Goal: Transaction & Acquisition: Book appointment/travel/reservation

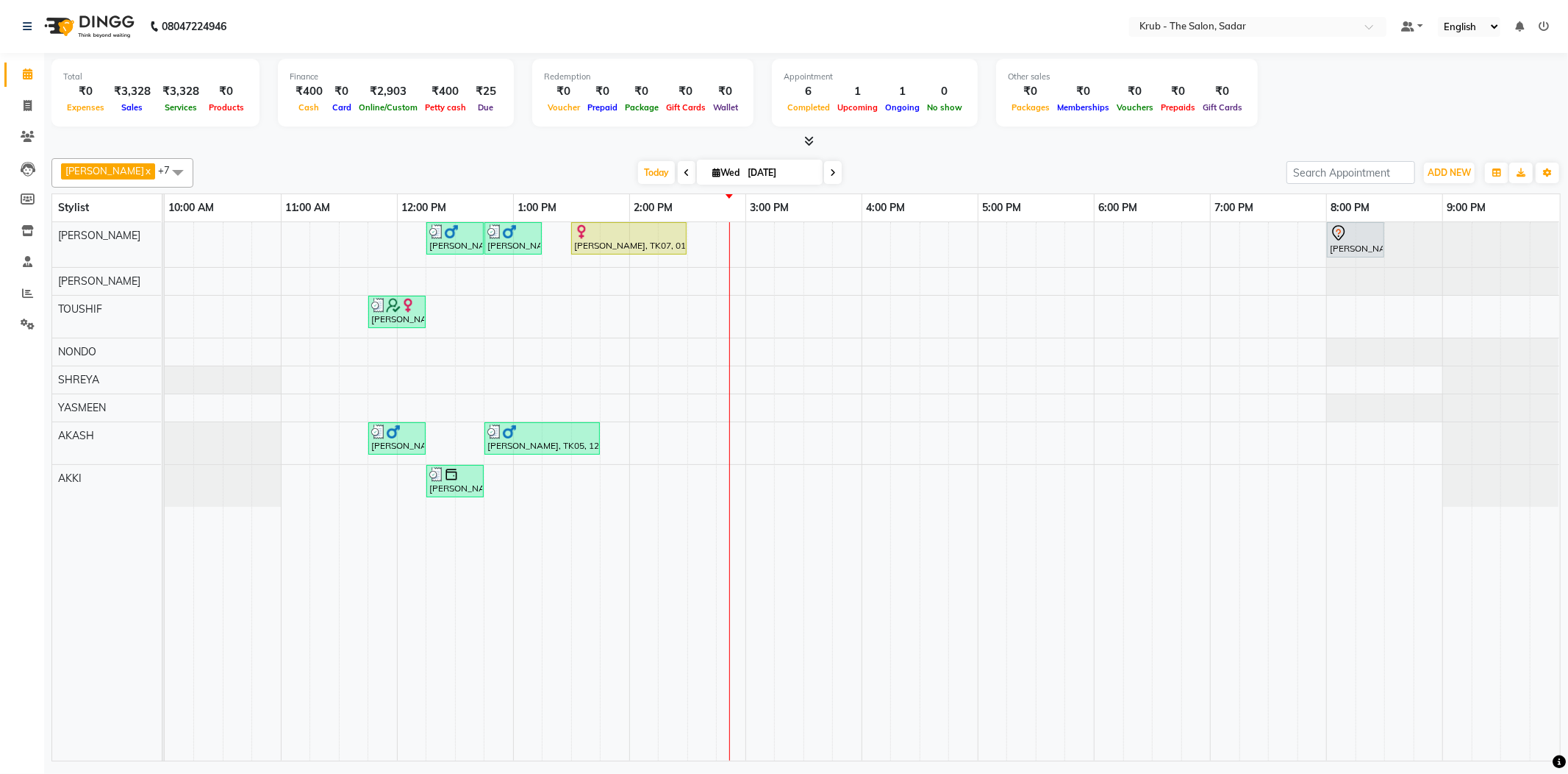
click at [715, 316] on div "[PERSON_NAME], TK06, 12:15 PM-12:45 PM, [DEMOGRAPHIC_DATA] HAIR CUT [PERSON_NAM…" at bounding box center [862, 491] width 1396 height 539
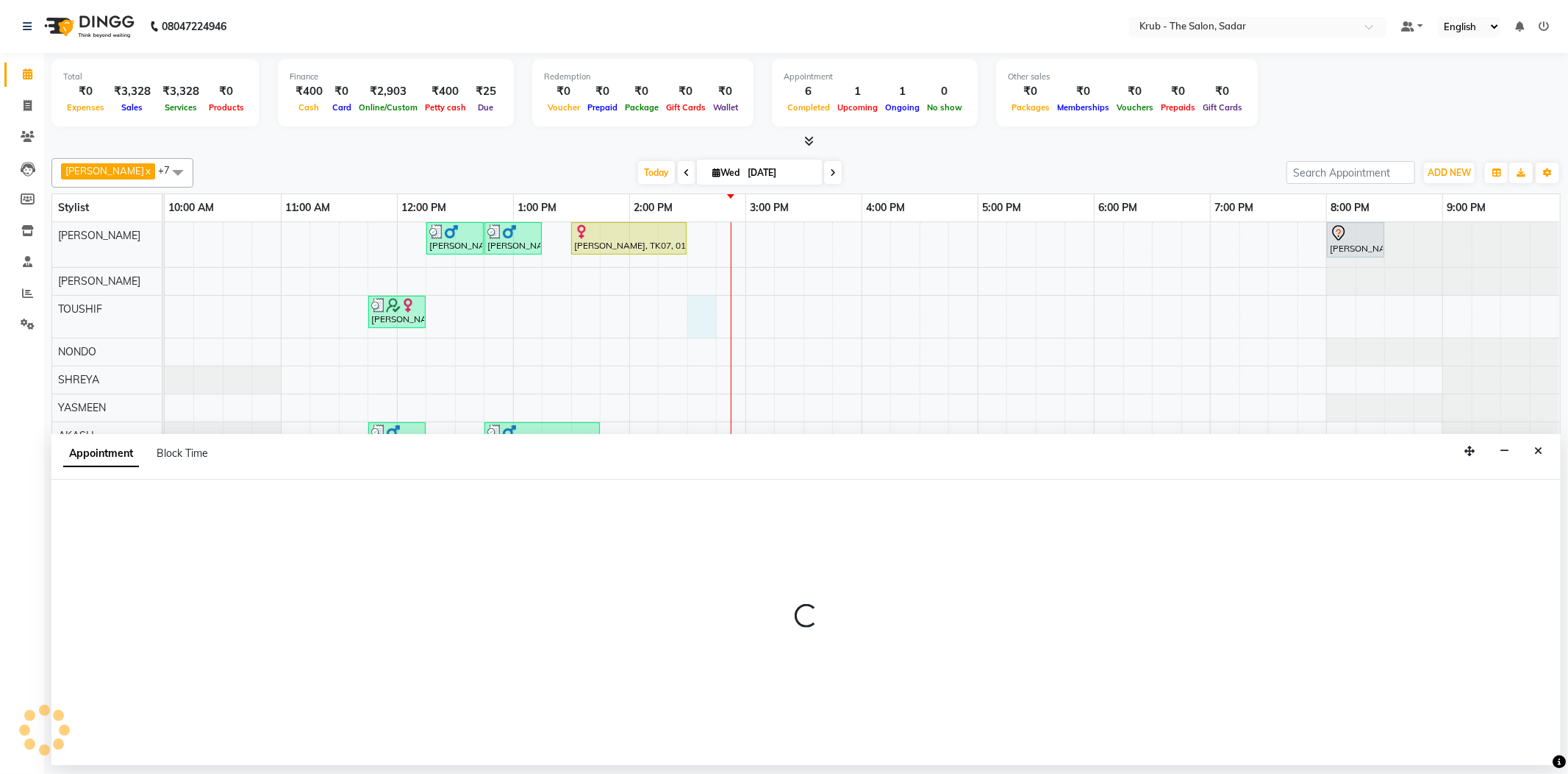
select select "46188"
select select "tentative"
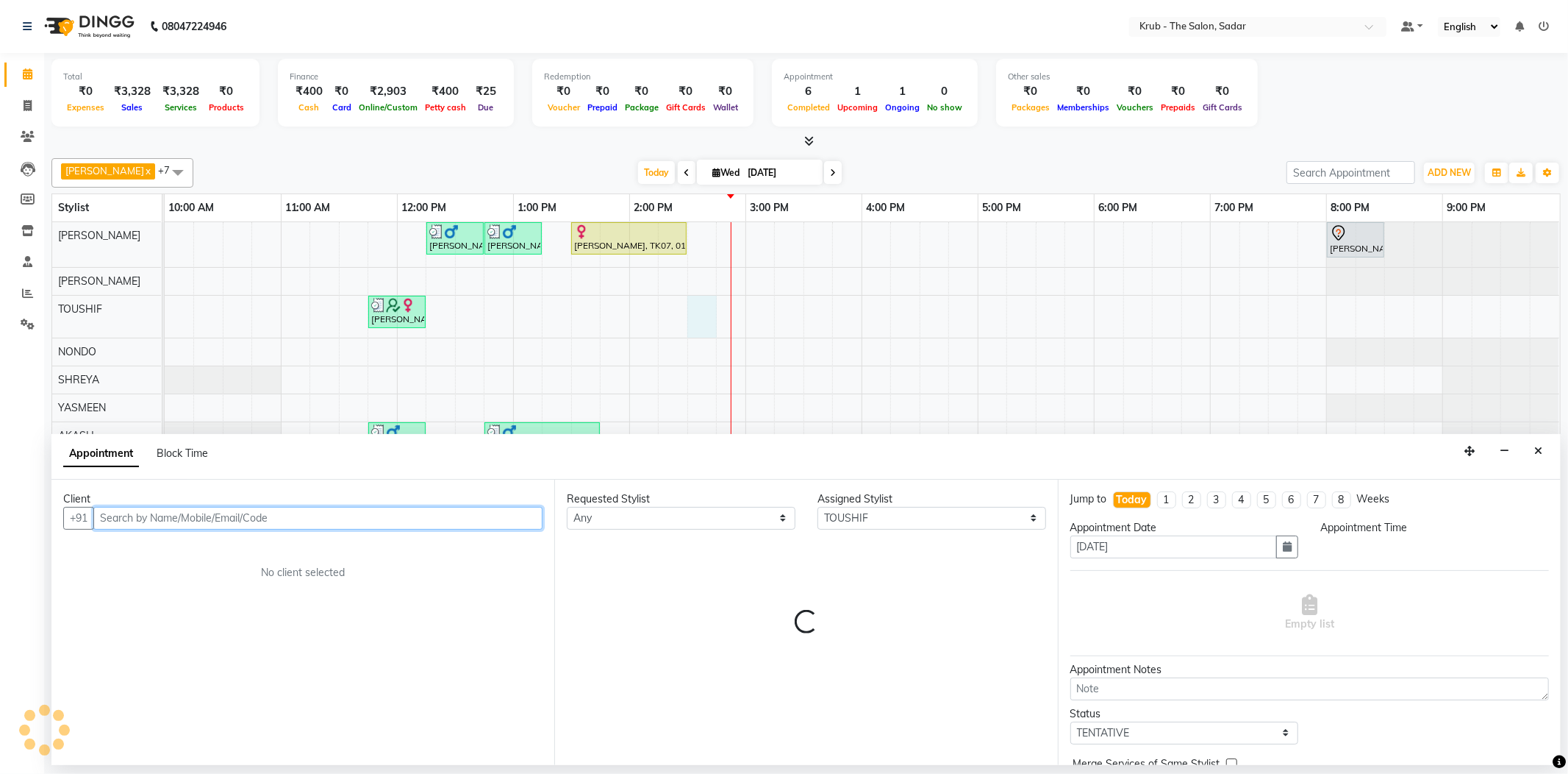
select select "870"
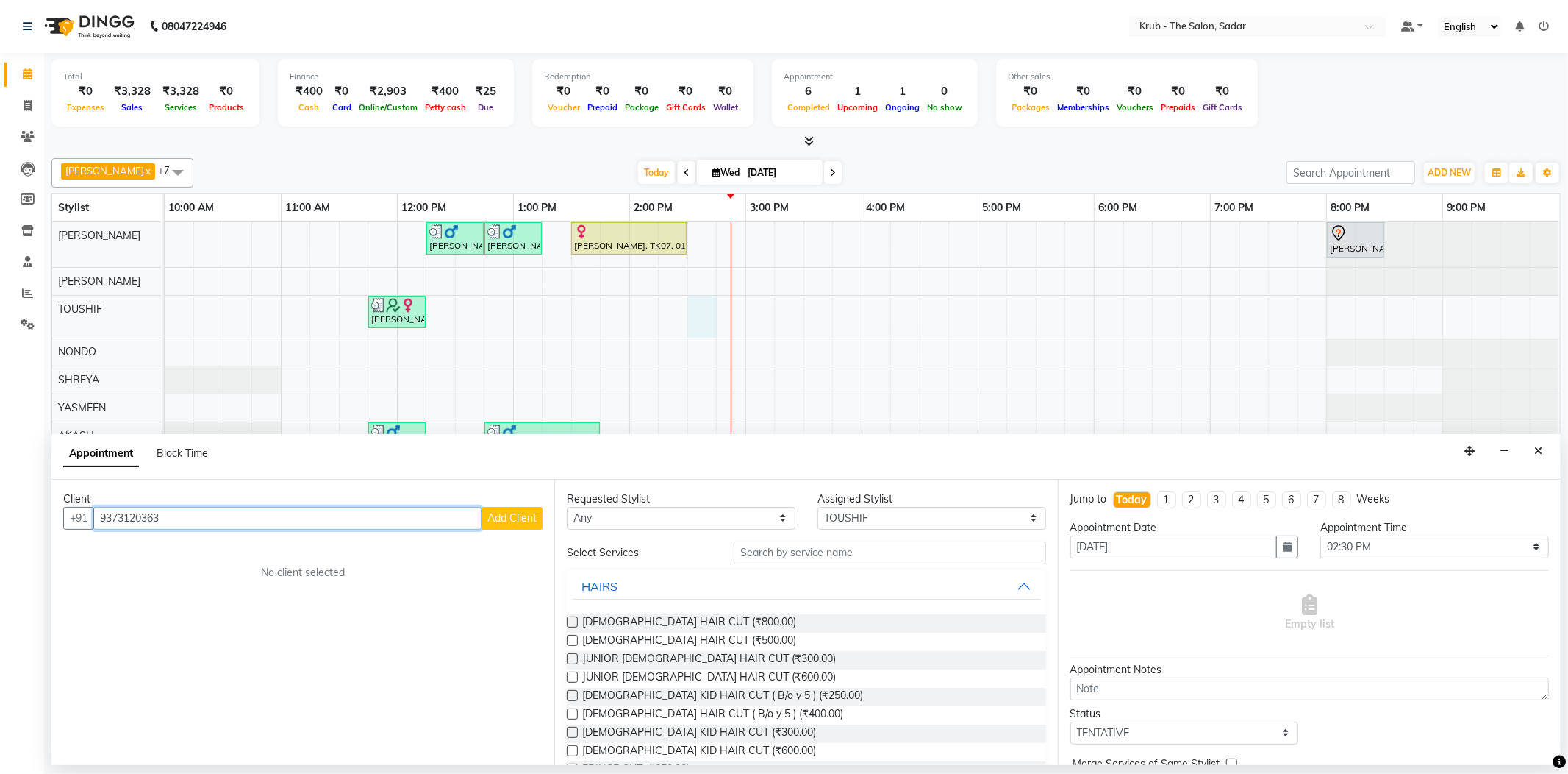
type input "9373120363"
click at [516, 511] on span "Add Client" at bounding box center [512, 518] width 49 height 13
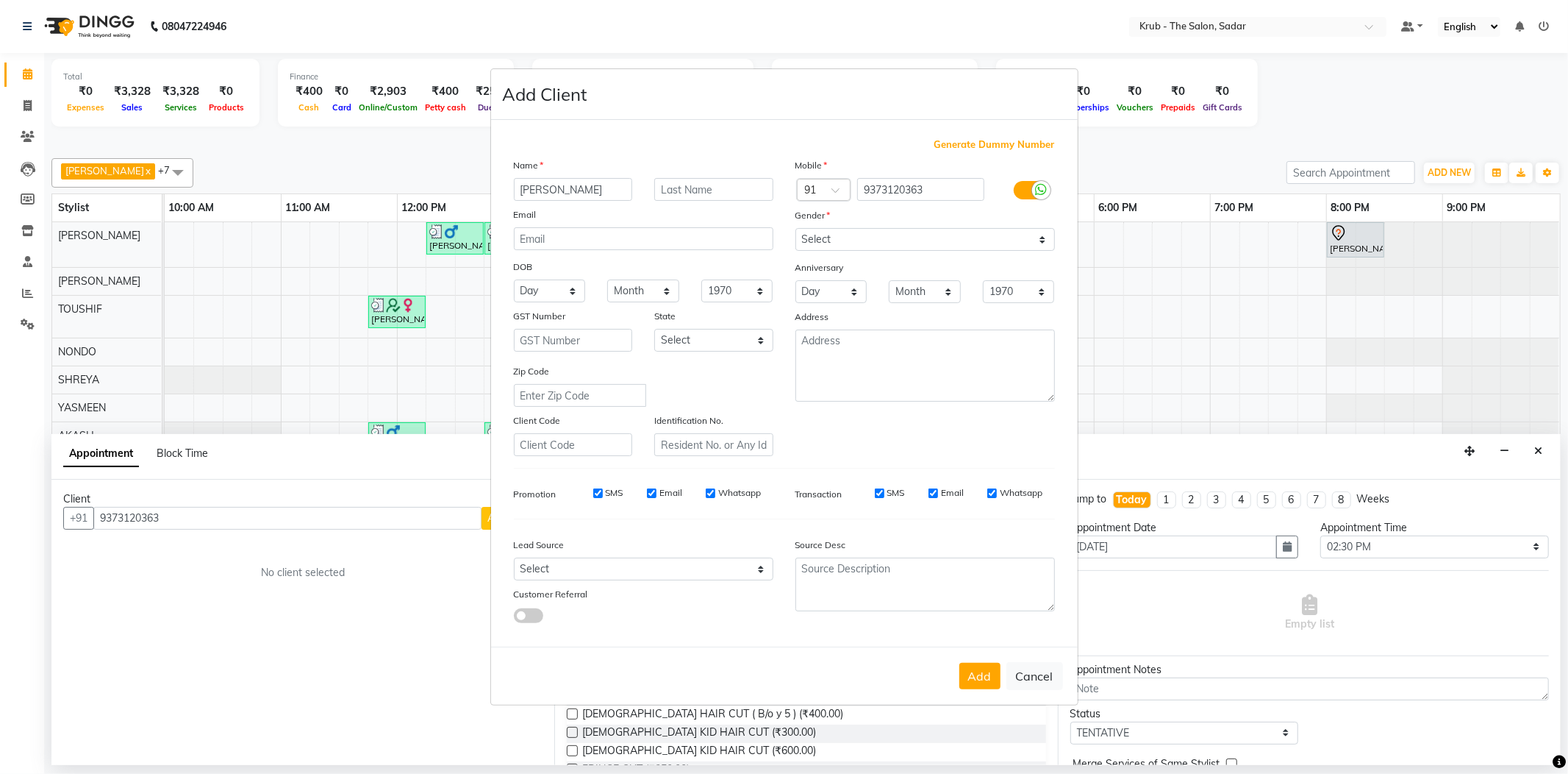
type input "[PERSON_NAME]"
click at [889, 251] on select "Select [DEMOGRAPHIC_DATA] [DEMOGRAPHIC_DATA] Other Prefer Not To Say" at bounding box center [925, 239] width 259 height 23
select select "[DEMOGRAPHIC_DATA]"
click at [795, 246] on select "Select [DEMOGRAPHIC_DATA] [DEMOGRAPHIC_DATA] Other Prefer Not To Say" at bounding box center [925, 239] width 259 height 23
click at [981, 663] on button "Add" at bounding box center [979, 676] width 41 height 26
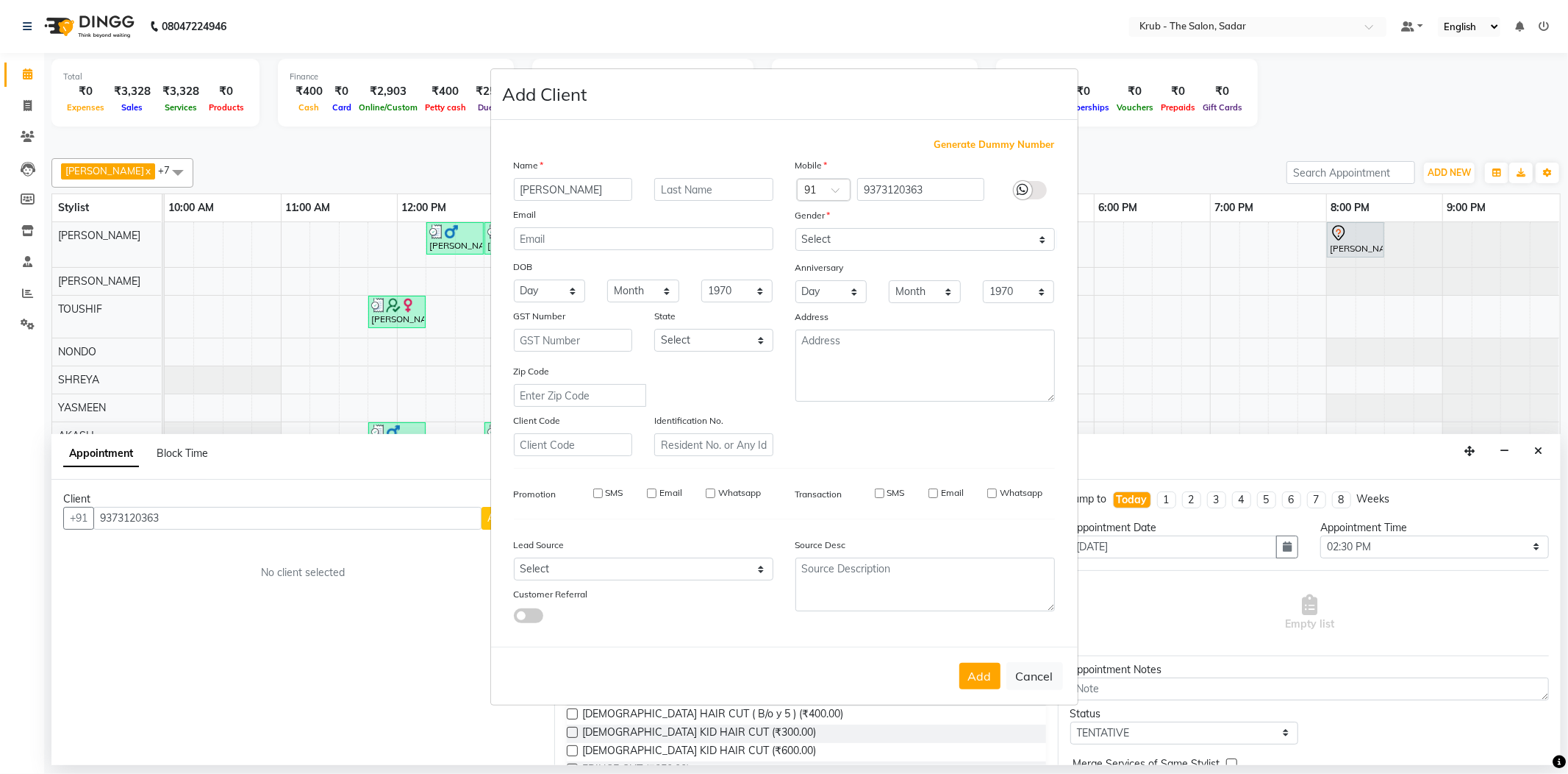
select select
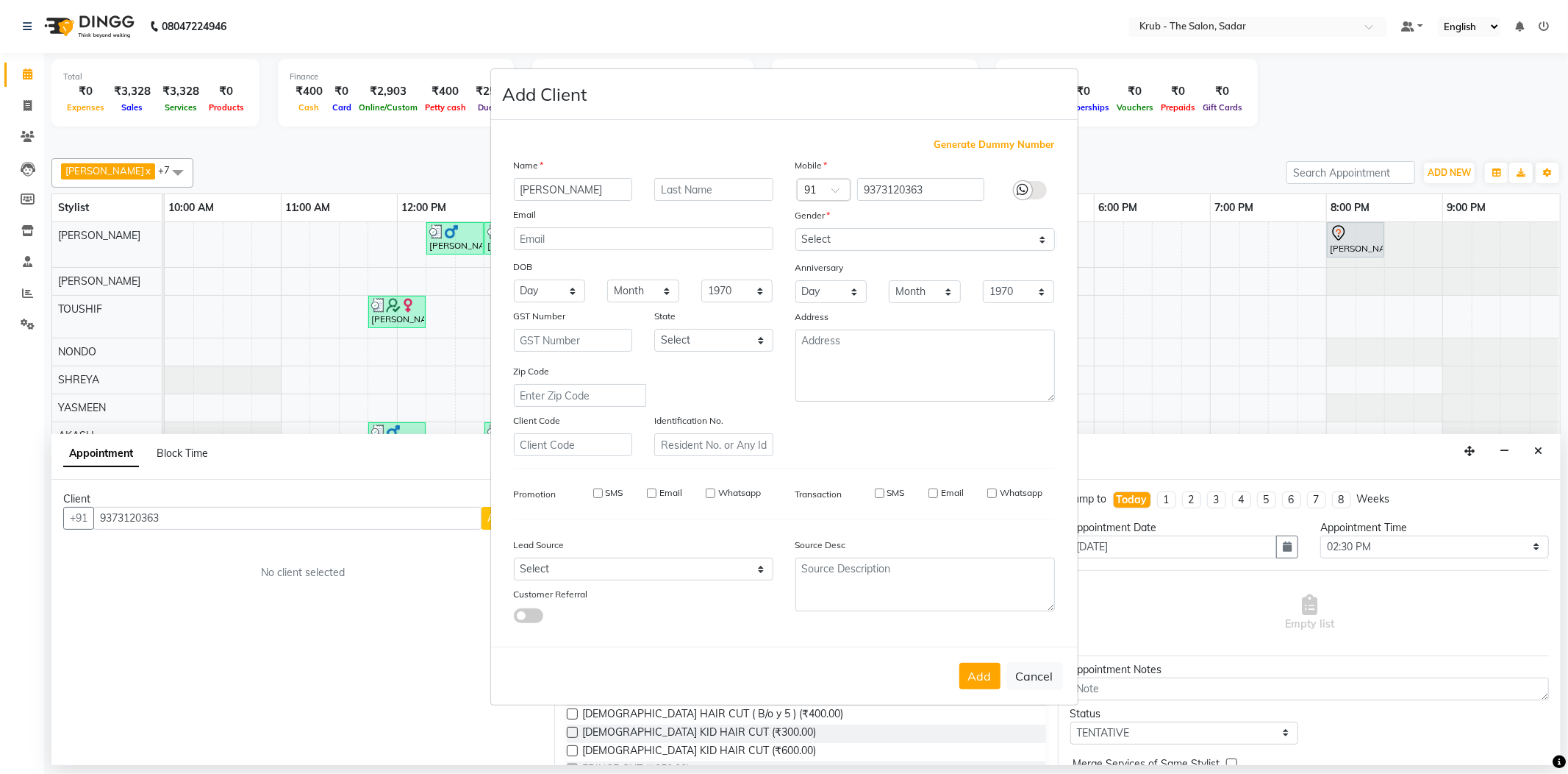
select select
checkbox input "false"
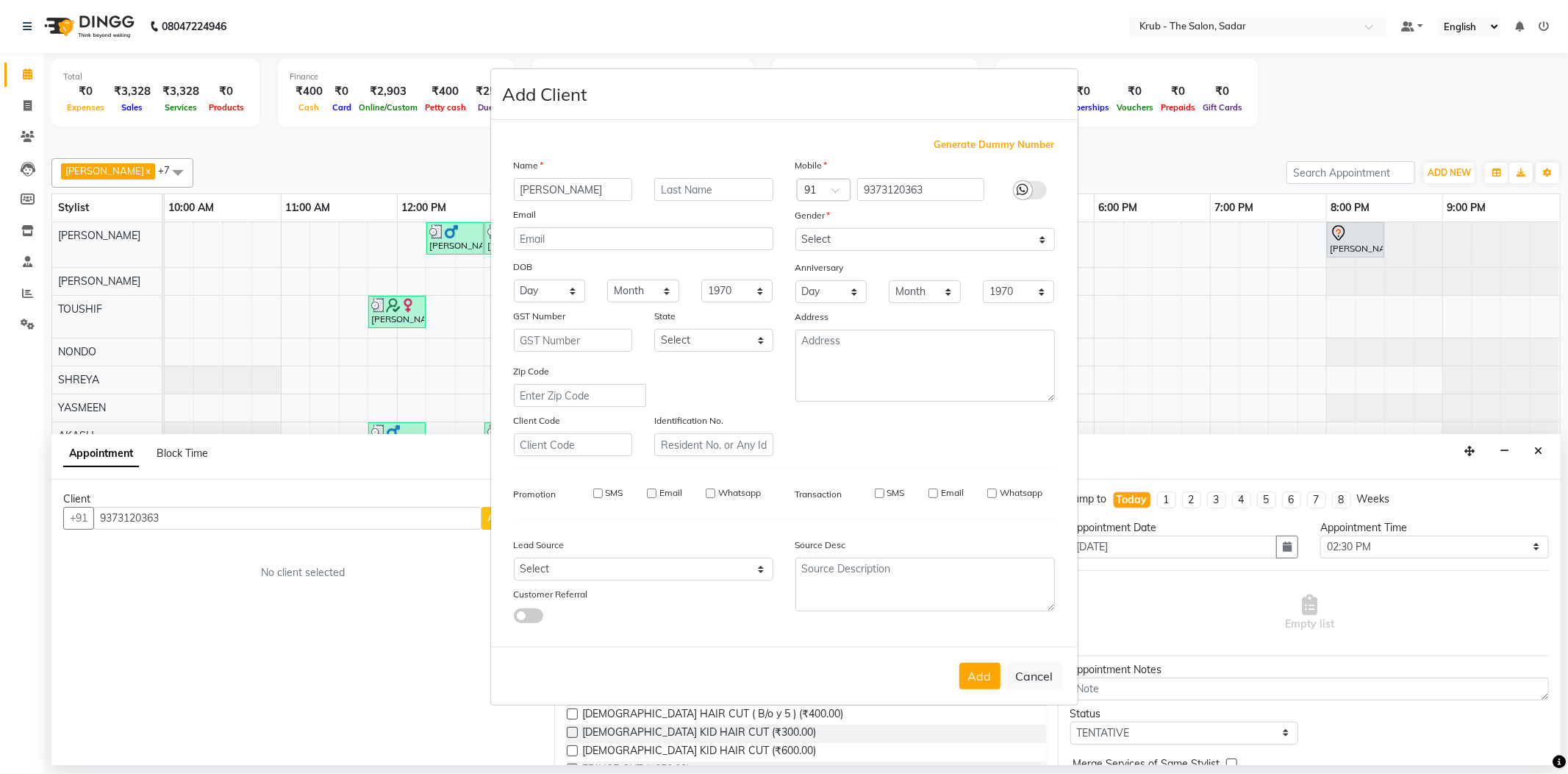
checkbox input "false"
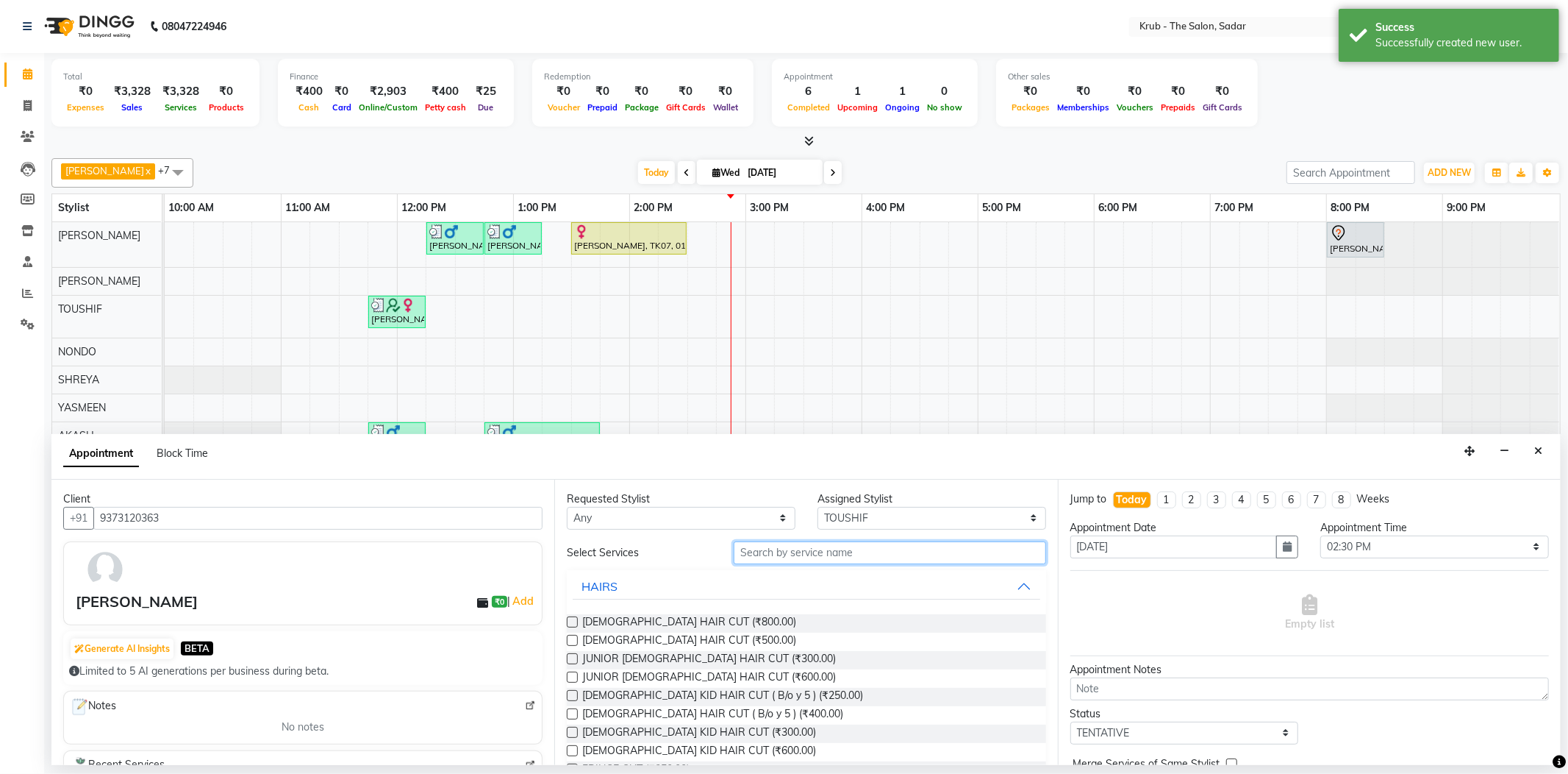
click at [825, 542] on input "text" at bounding box center [889, 553] width 311 height 23
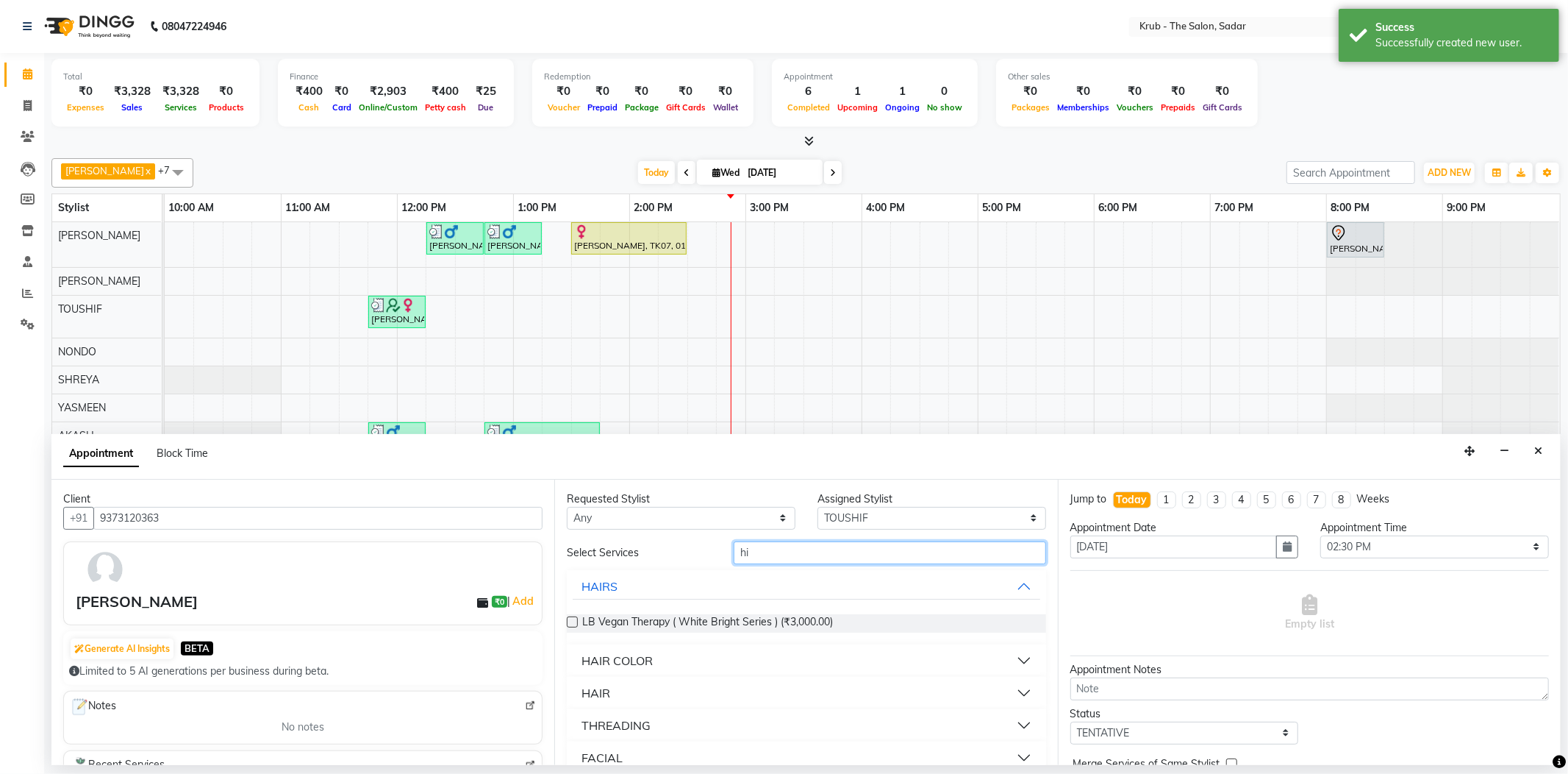
type input "hi"
click at [641, 652] on div "HAIR COLOR" at bounding box center [617, 661] width 71 height 18
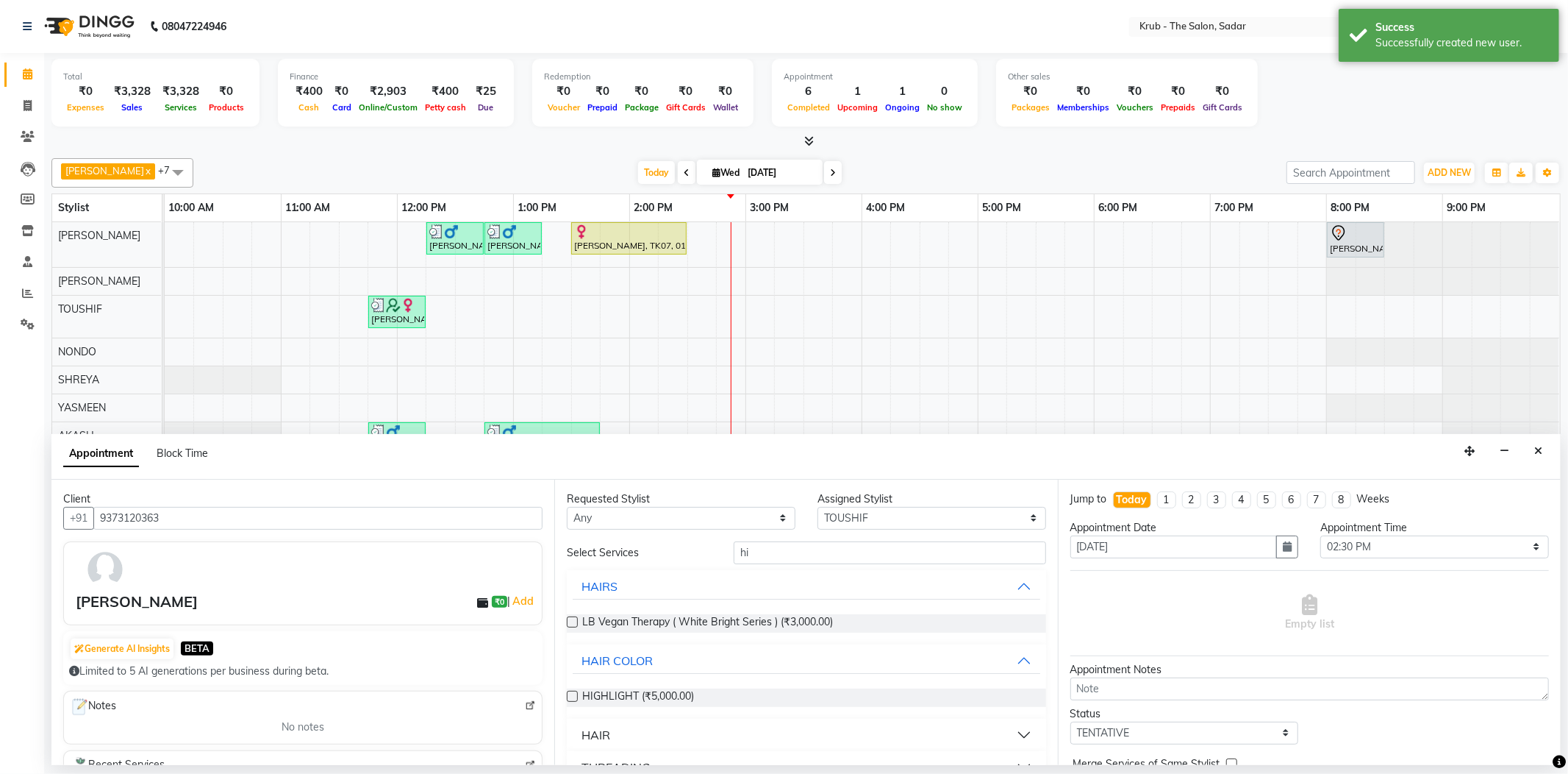
drag, startPoint x: 657, startPoint y: 664, endPoint x: 1033, endPoint y: 667, distance: 376.0
click at [666, 689] on span "HIGHLIGHT (₹5,000.00)" at bounding box center [638, 698] width 112 height 19
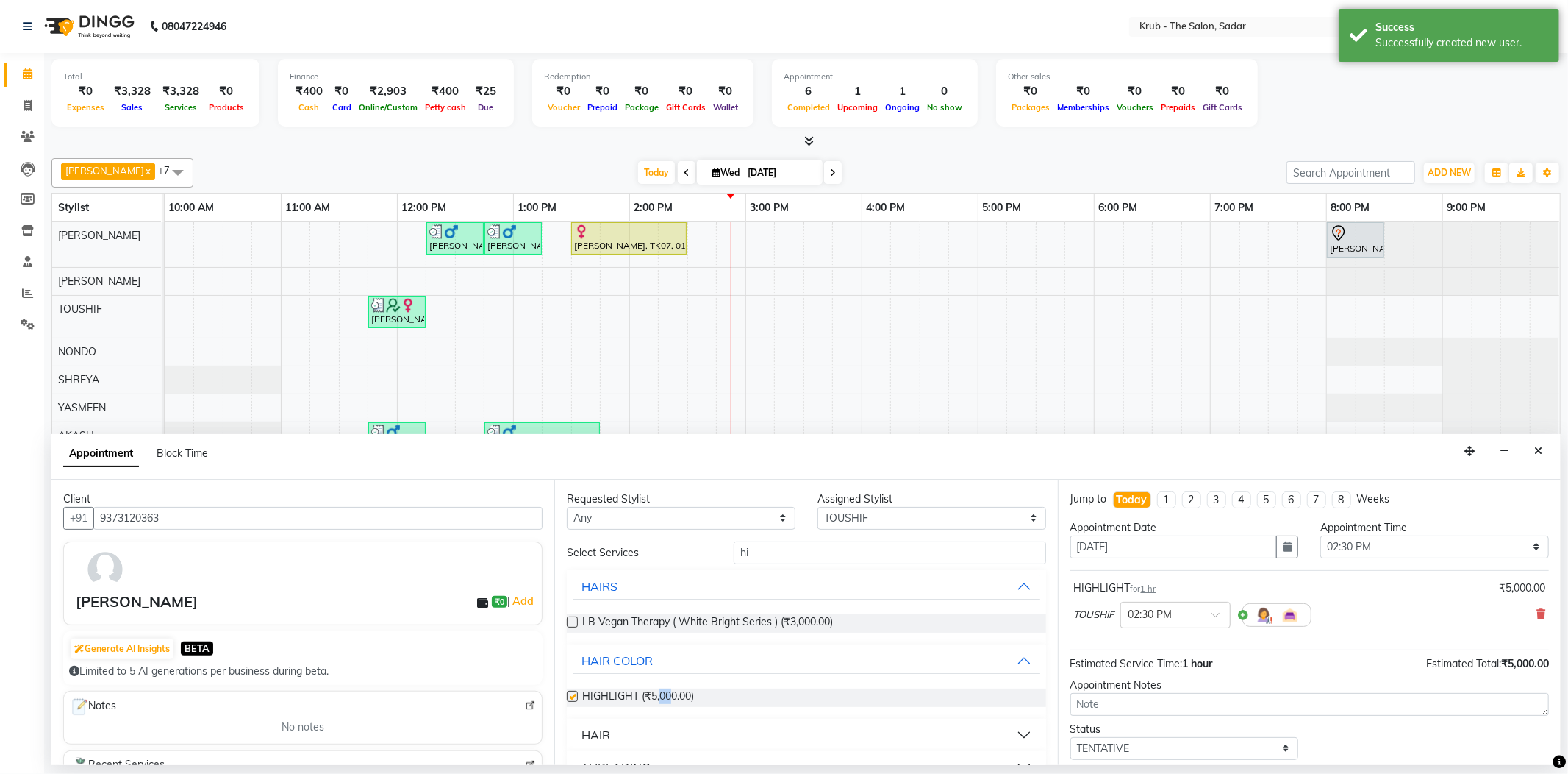
checkbox input "false"
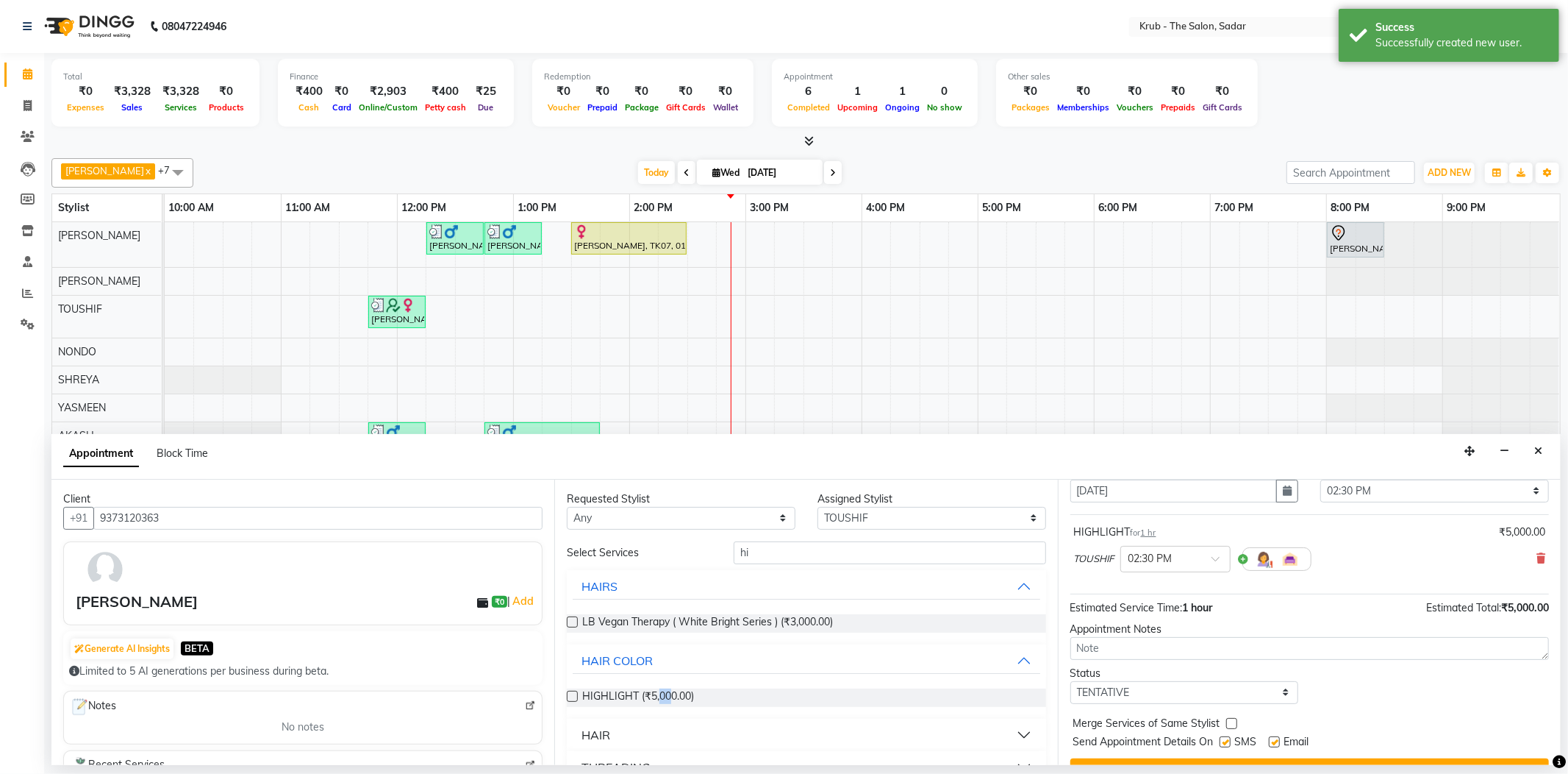
scroll to position [77, 0]
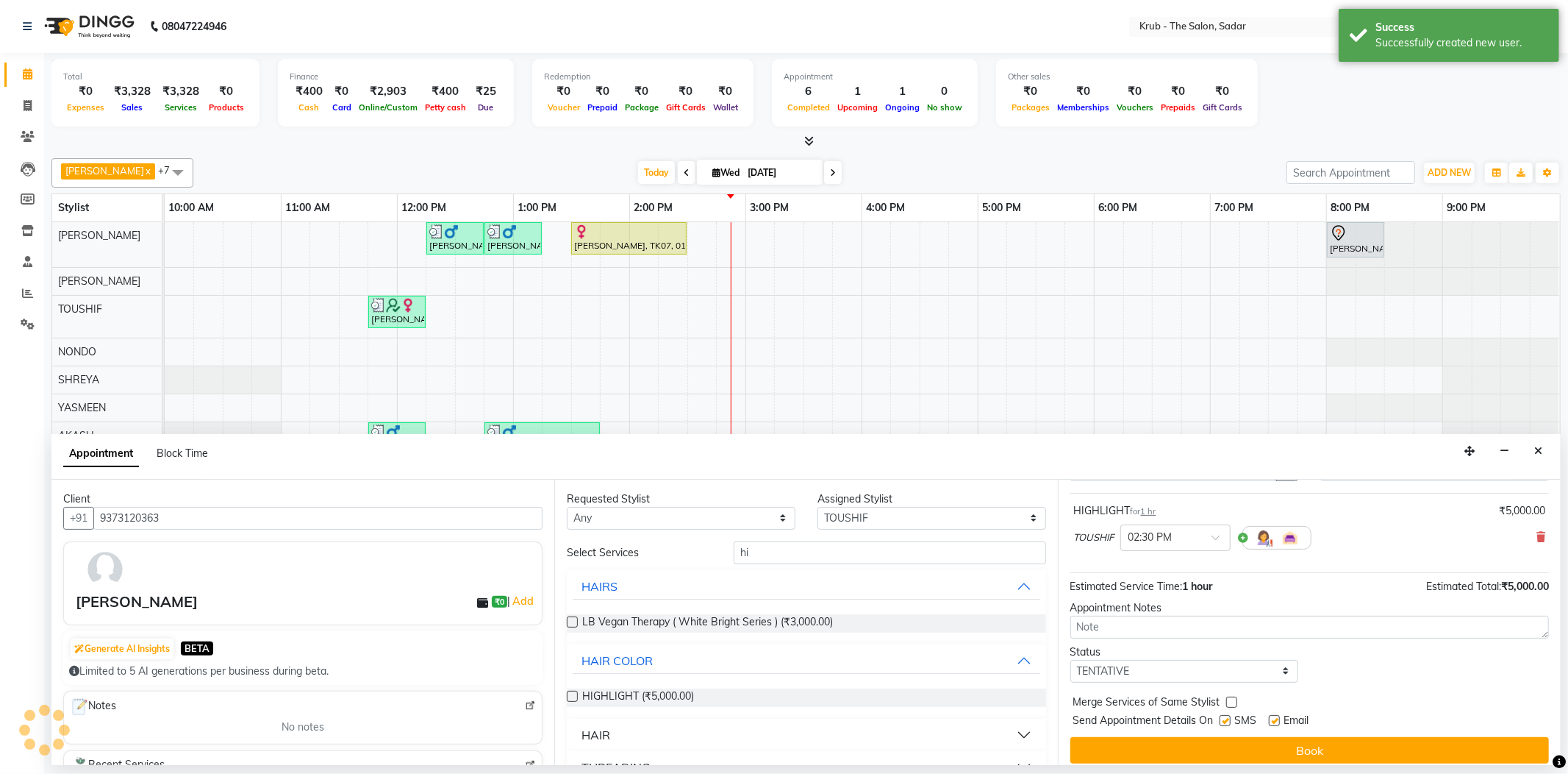
click at [1272, 715] on label at bounding box center [1274, 720] width 11 height 11
click at [1272, 717] on input "checkbox" at bounding box center [1274, 722] width 9 height 9
checkbox input "false"
click at [1226, 715] on label at bounding box center [1225, 720] width 11 height 11
click at [1226, 717] on input "checkbox" at bounding box center [1224, 722] width 9 height 9
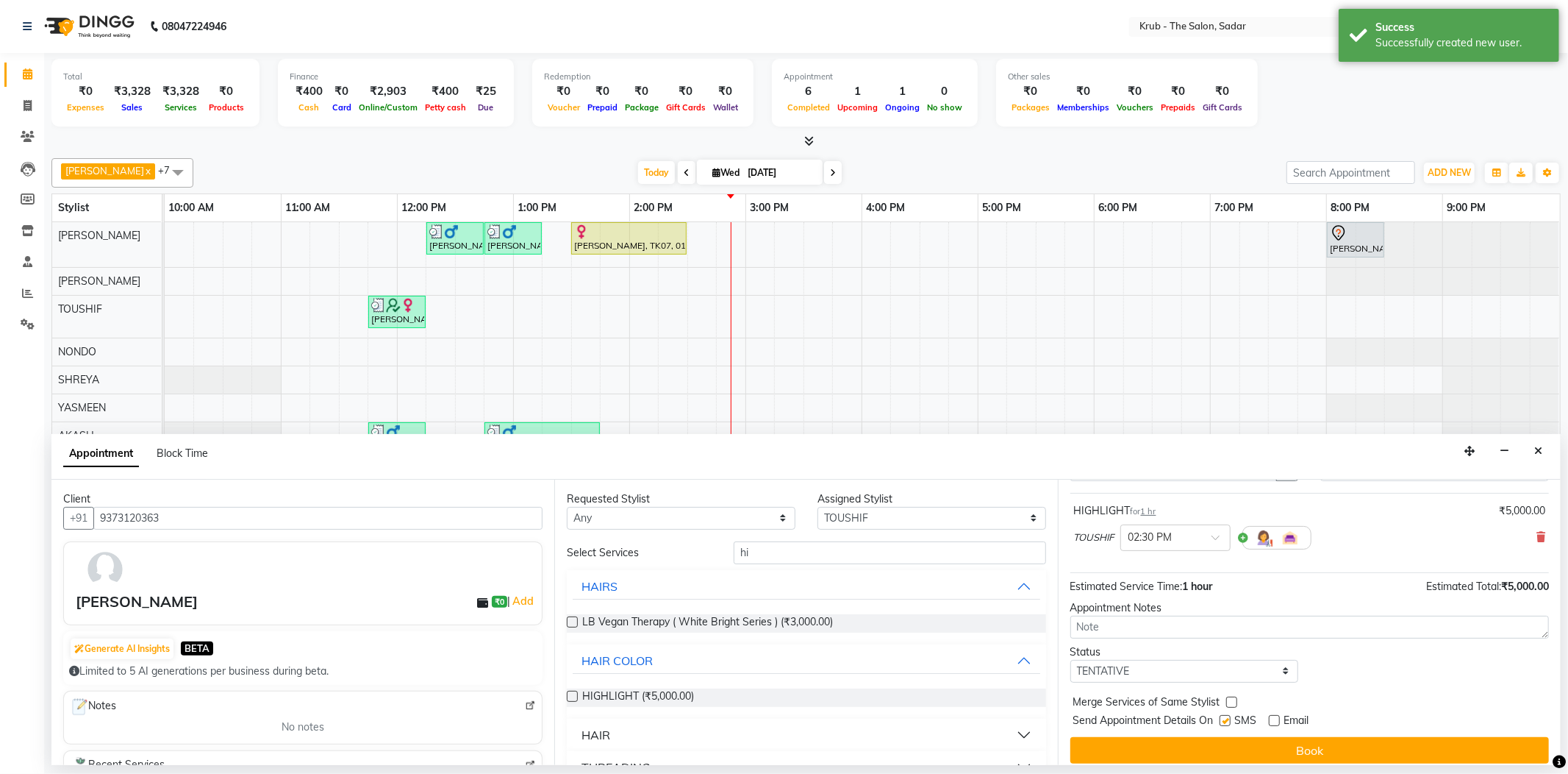
checkbox input "false"
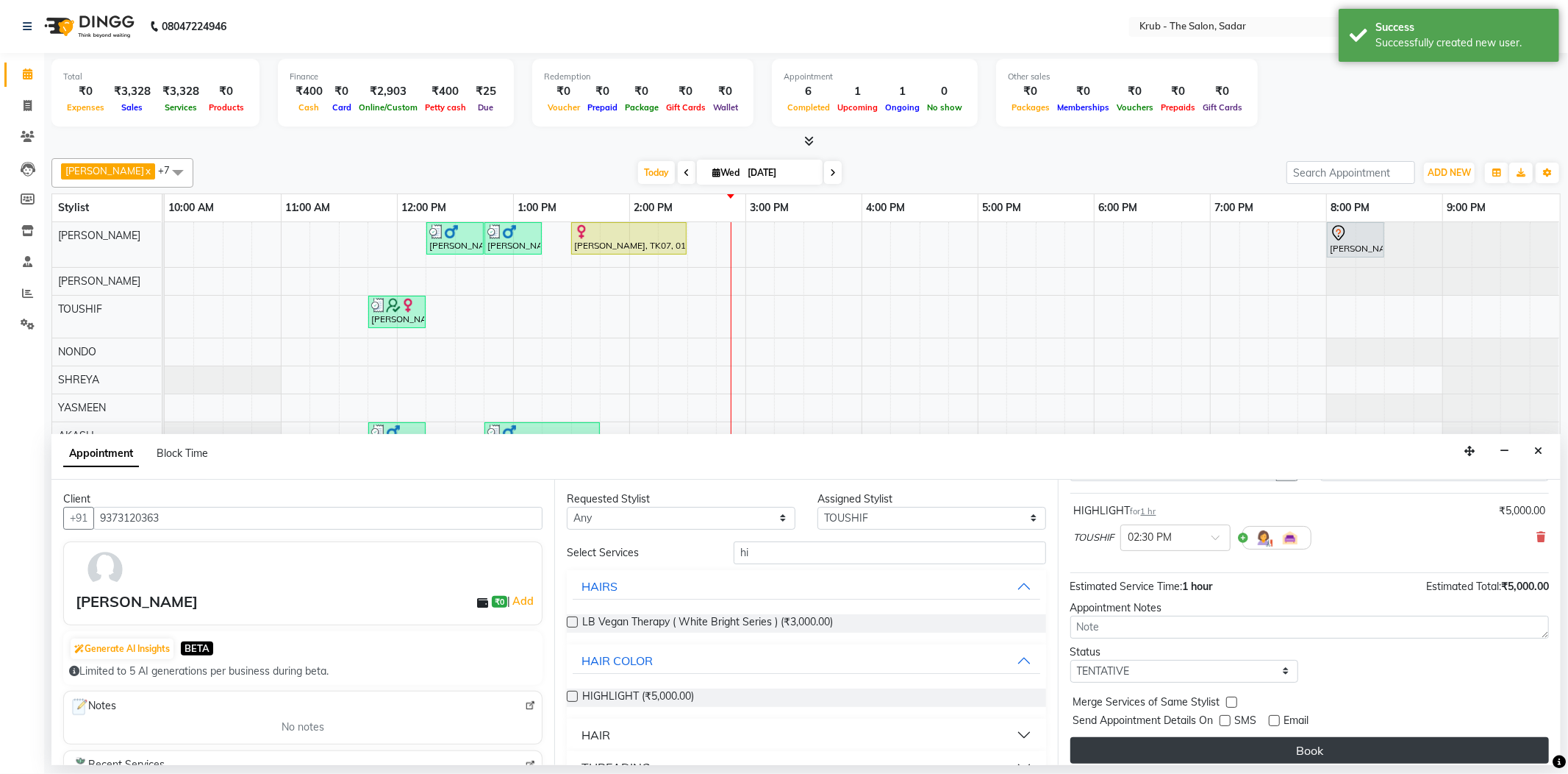
click at [1322, 737] on button "Book" at bounding box center [1309, 750] width 478 height 26
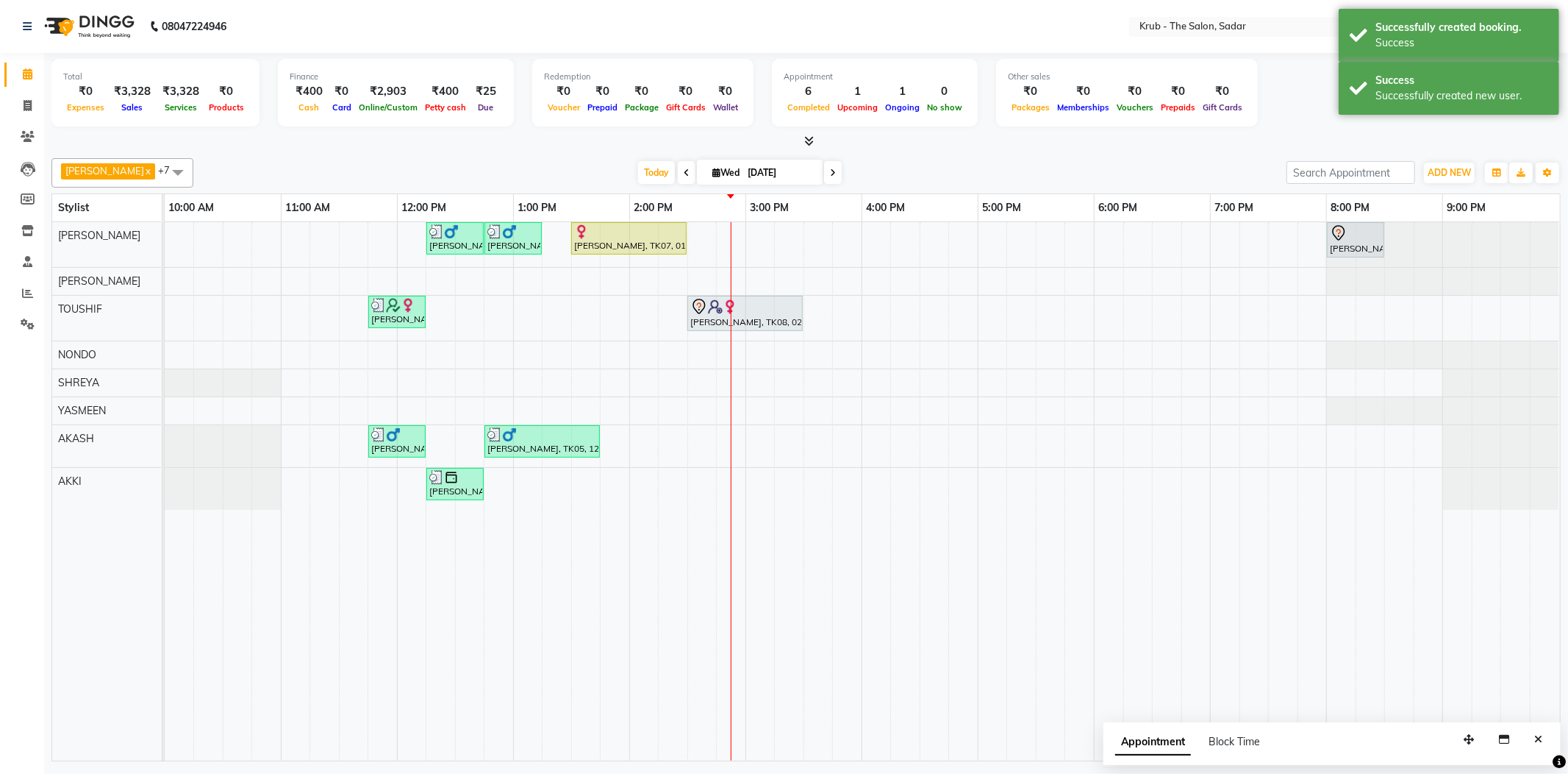
click at [1552, 730] on div "Appointment Block Time" at bounding box center [1332, 745] width 457 height 46
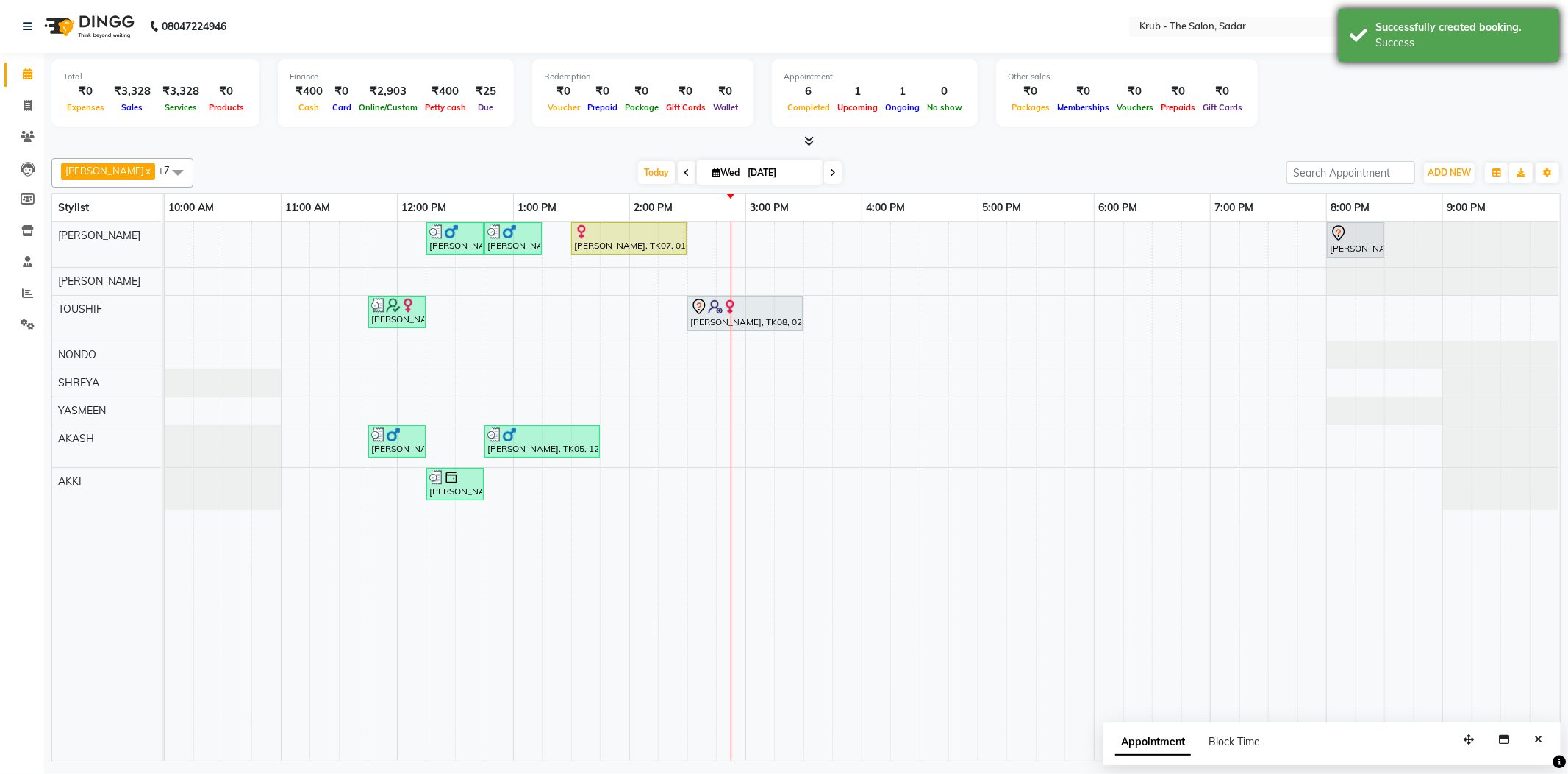
click at [1547, 24] on div "Successfully created booking." at bounding box center [1462, 28] width 172 height 16
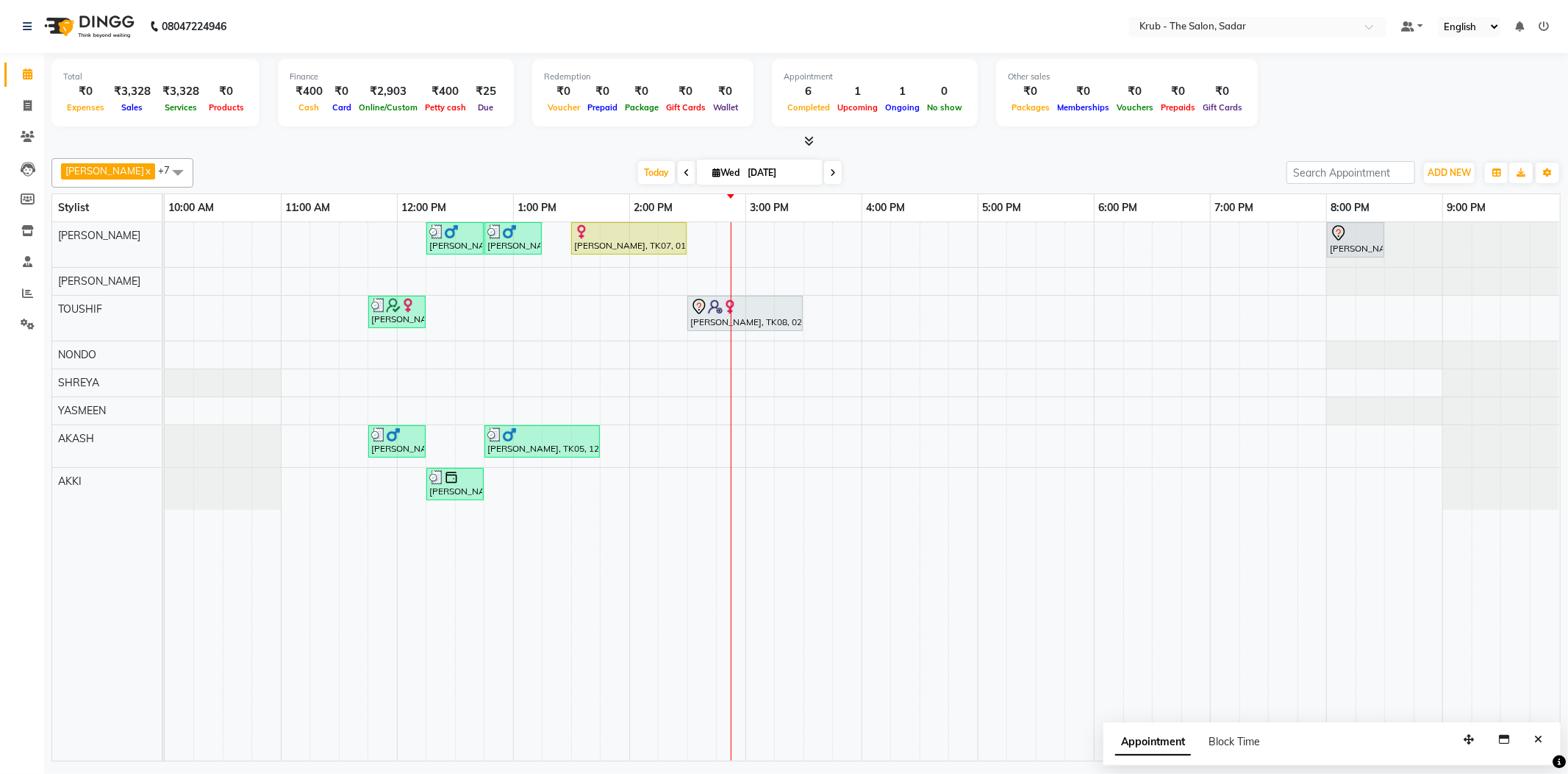
click at [1547, 24] on div "Successfully created booking." at bounding box center [1462, 28] width 172 height 16
click at [1547, 23] on icon at bounding box center [1543, 26] width 10 height 10
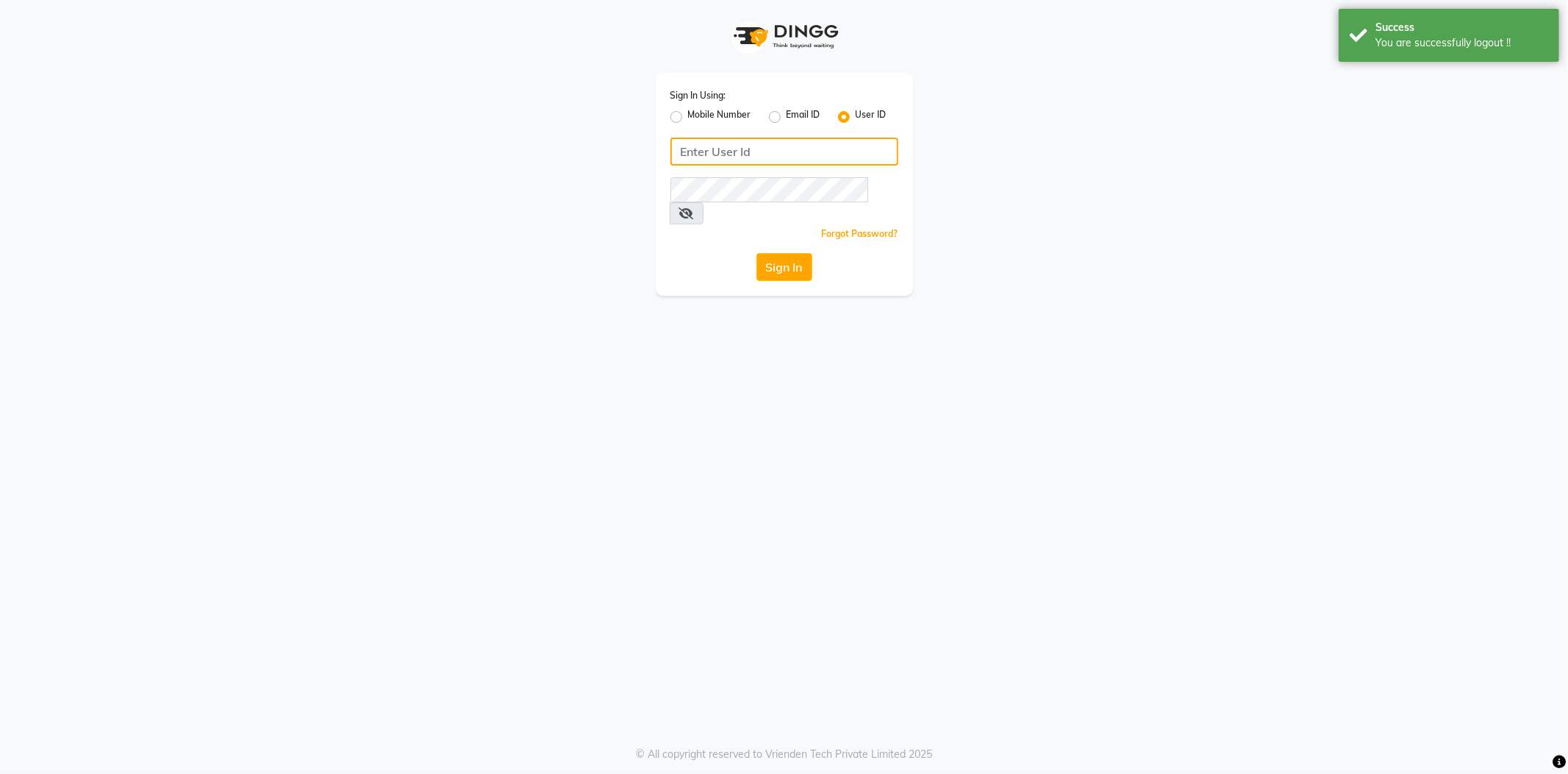
type input "8600687890"
click at [688, 110] on label "Mobile Number" at bounding box center [719, 117] width 63 height 18
click at [688, 110] on input "Mobile Number" at bounding box center [693, 113] width 9 height 9
radio input "true"
radio input "false"
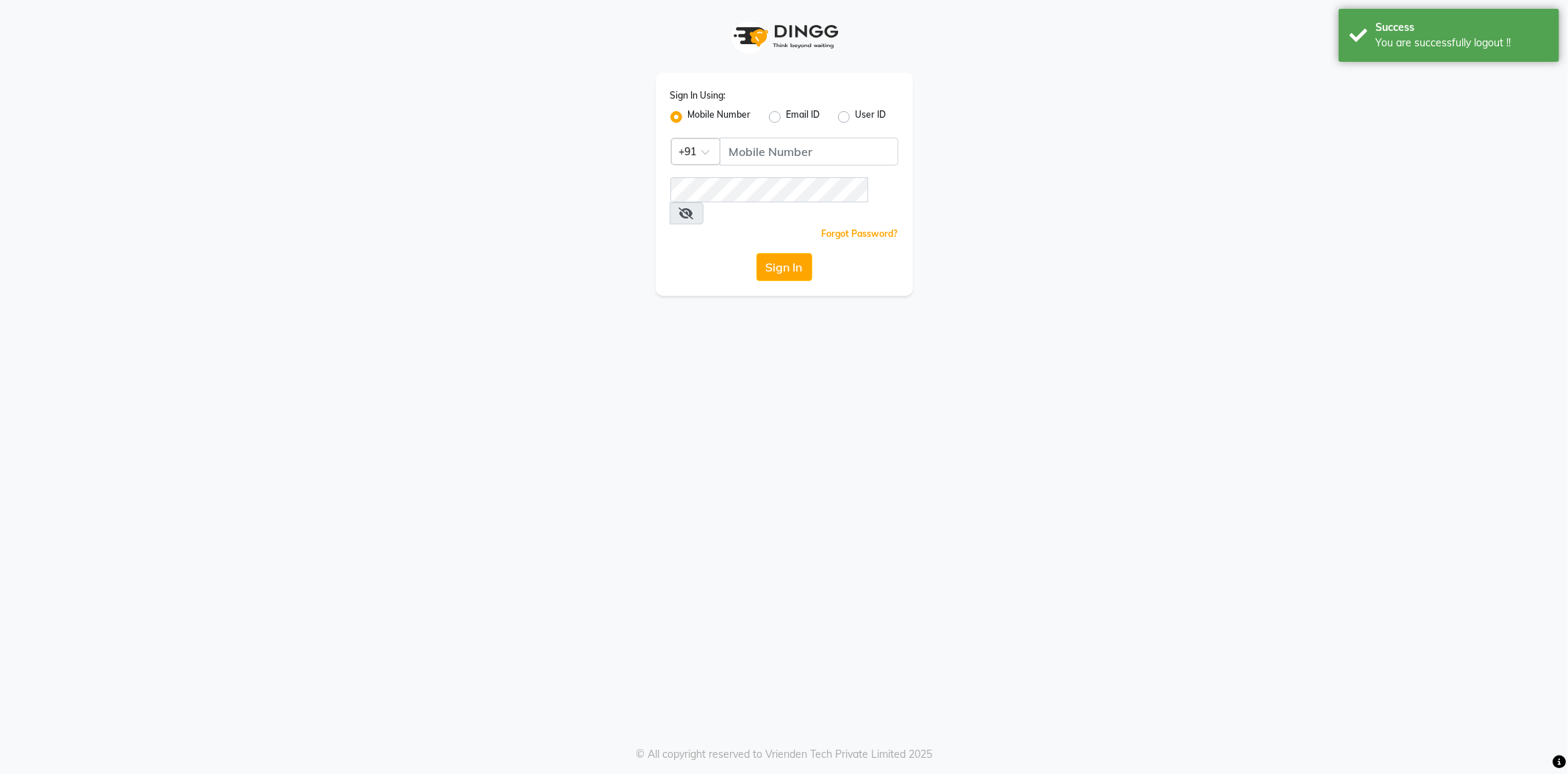
drag, startPoint x: 747, startPoint y: 131, endPoint x: 753, endPoint y: 136, distance: 7.8
click at [749, 132] on div "Sign In Using: Mobile Number Email ID User ID Country Code × +91 Remember me Fo…" at bounding box center [784, 184] width 257 height 223
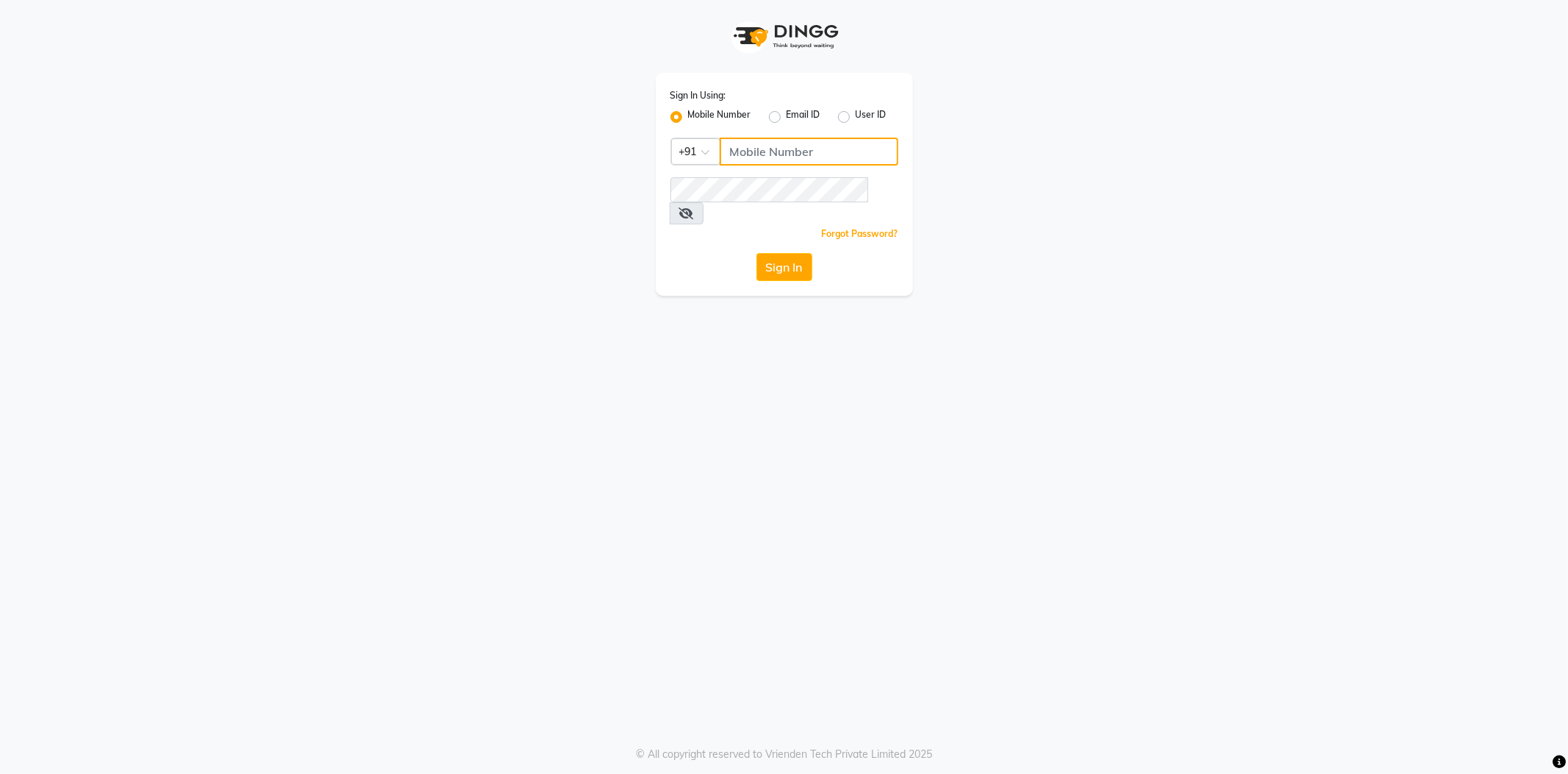
click at [828, 148] on input "Username" at bounding box center [809, 152] width 179 height 28
type input "8600687890"
click at [774, 253] on button "Sign In" at bounding box center [784, 267] width 56 height 28
